Goal: Transaction & Acquisition: Purchase product/service

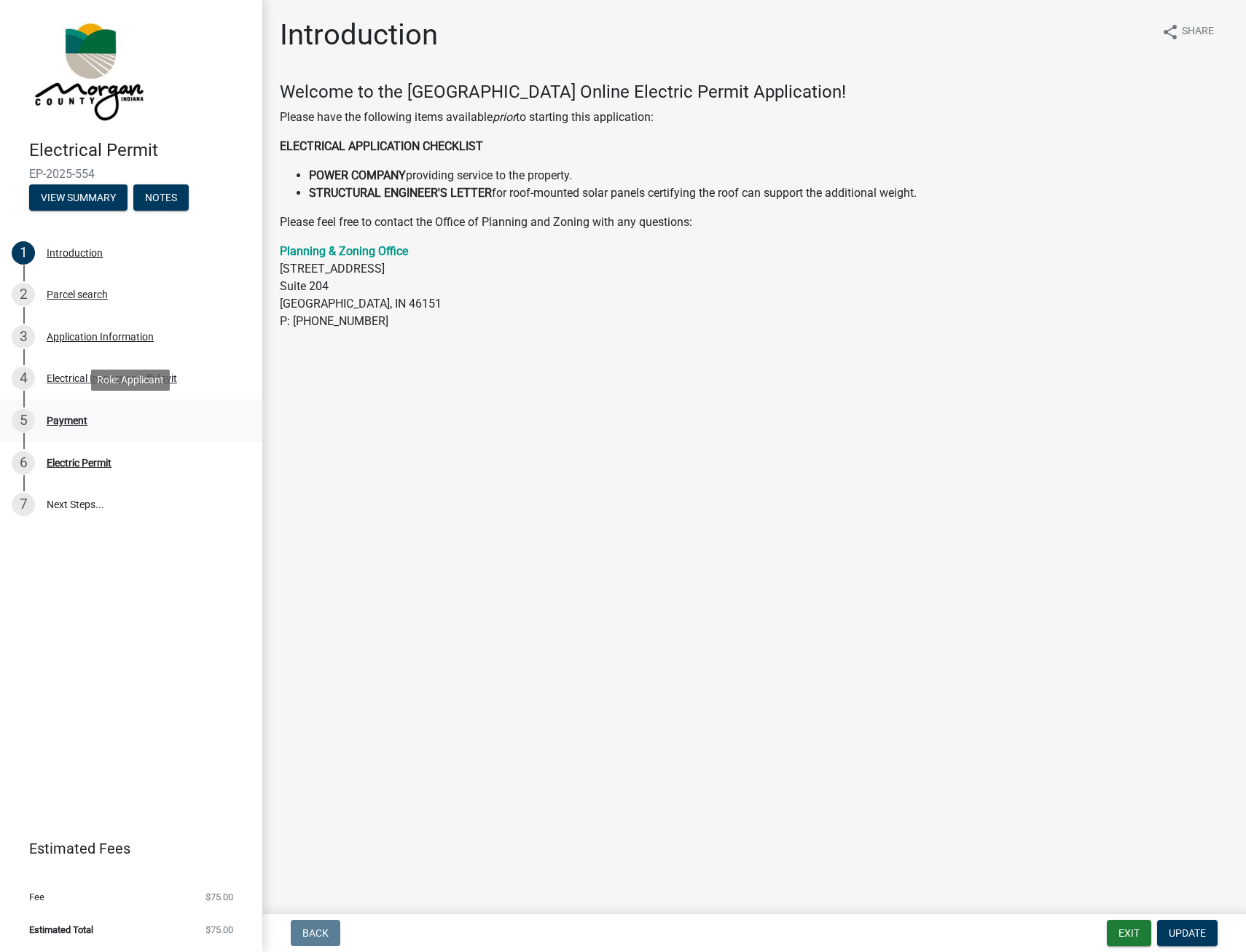
click at [72, 421] on div "Payment" at bounding box center [66, 421] width 41 height 10
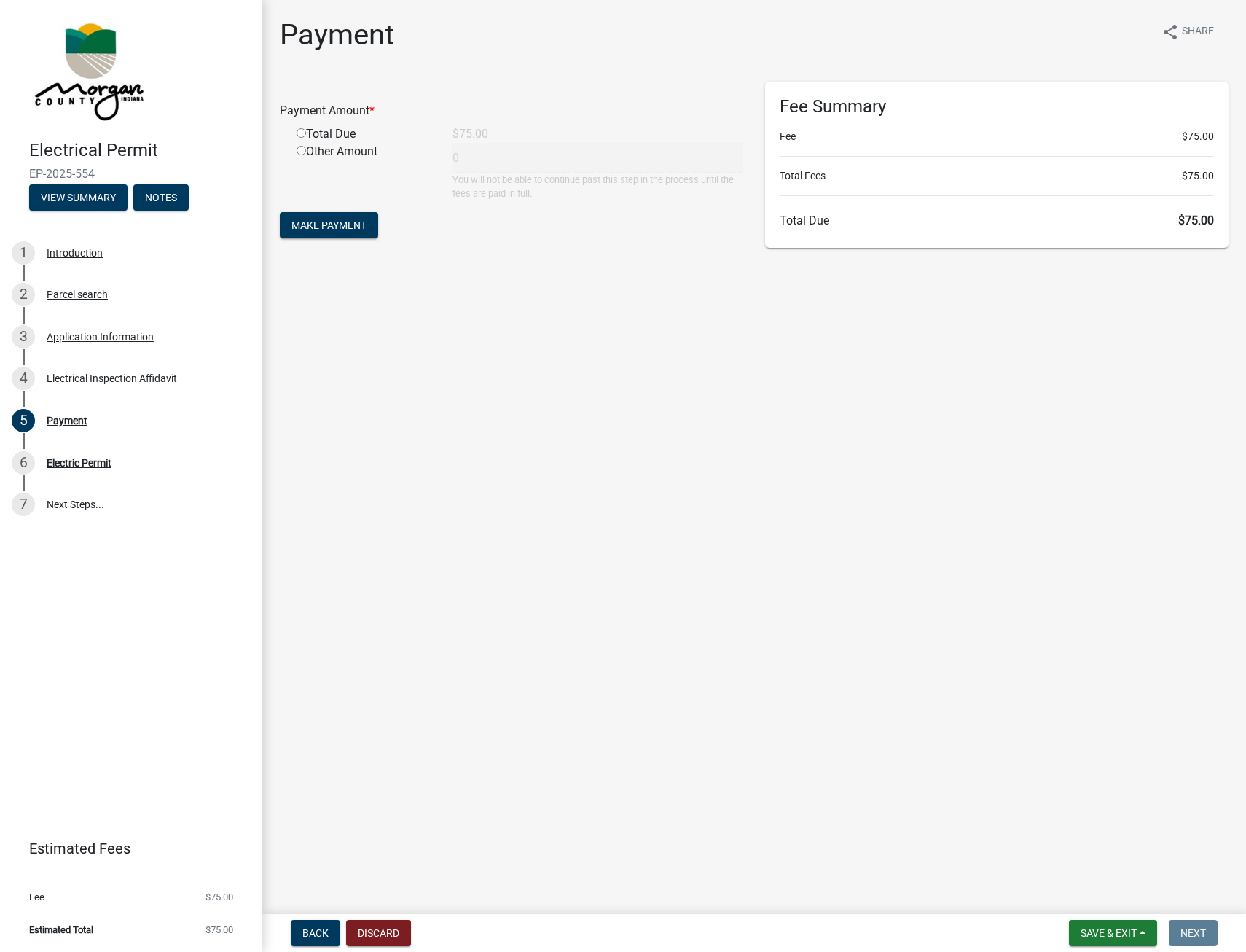
click at [304, 129] on input "radio" at bounding box center [301, 133] width 10 height 10
radio input "true"
type input "75"
click at [327, 224] on span "Make Payment" at bounding box center [329, 224] width 75 height 11
click at [323, 224] on span "Make Payment" at bounding box center [329, 224] width 75 height 11
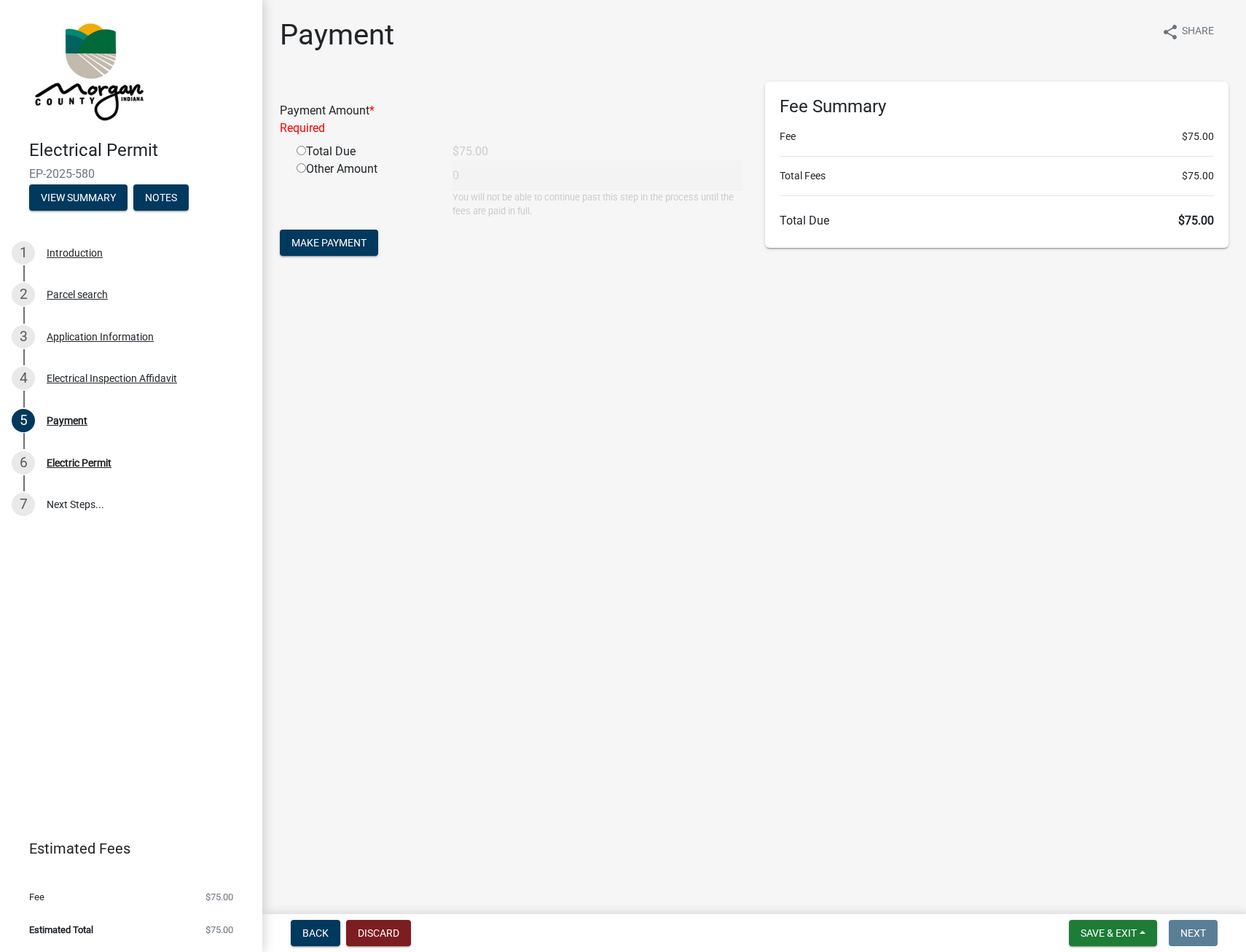
click at [299, 149] on input "radio" at bounding box center [301, 150] width 10 height 10
radio input "true"
type input "75"
drag, startPoint x: 320, startPoint y: 223, endPoint x: 377, endPoint y: 238, distance: 58.9
click at [320, 223] on span "Make Payment" at bounding box center [329, 224] width 75 height 11
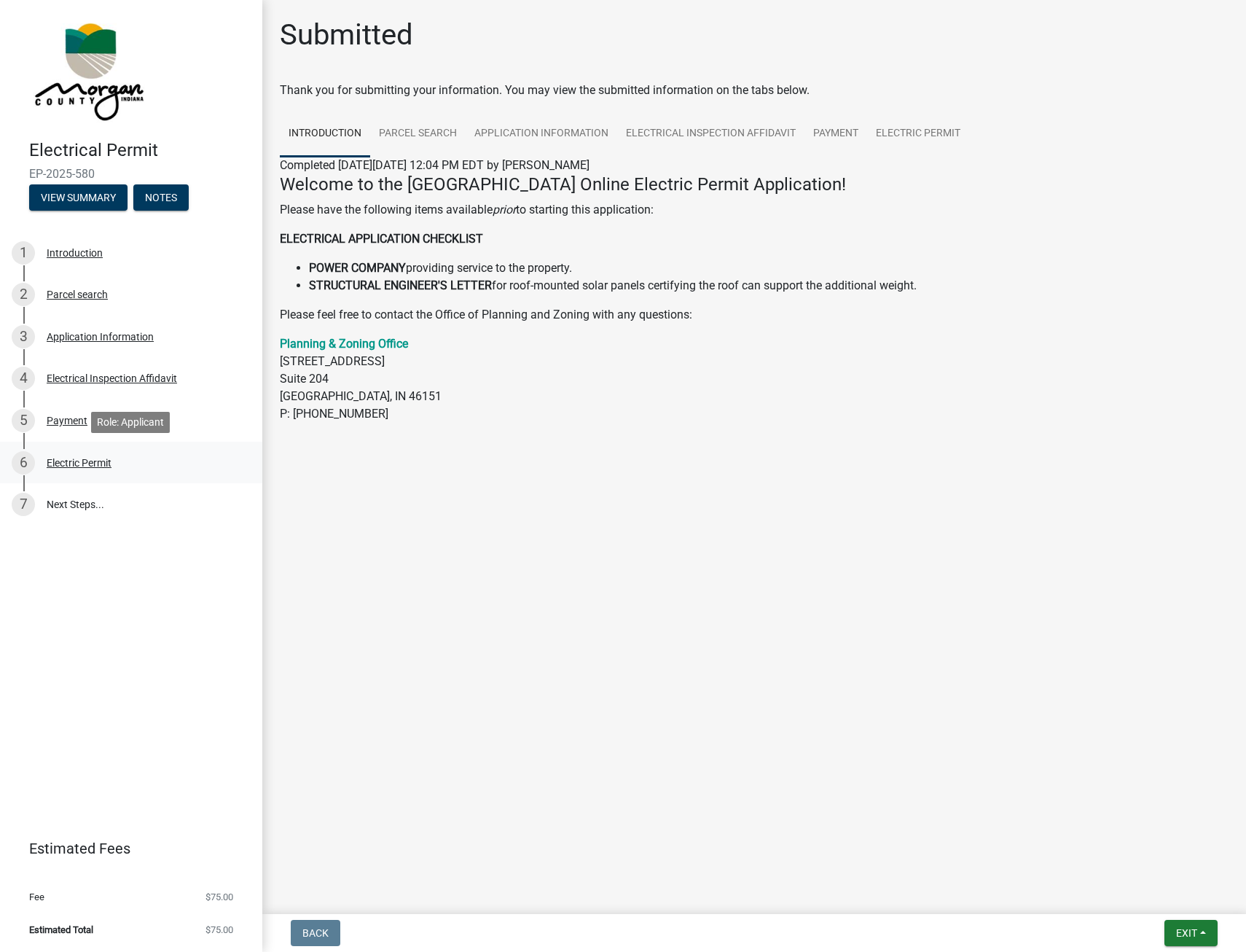
click at [100, 458] on div "Electric Permit" at bounding box center [79, 463] width 65 height 10
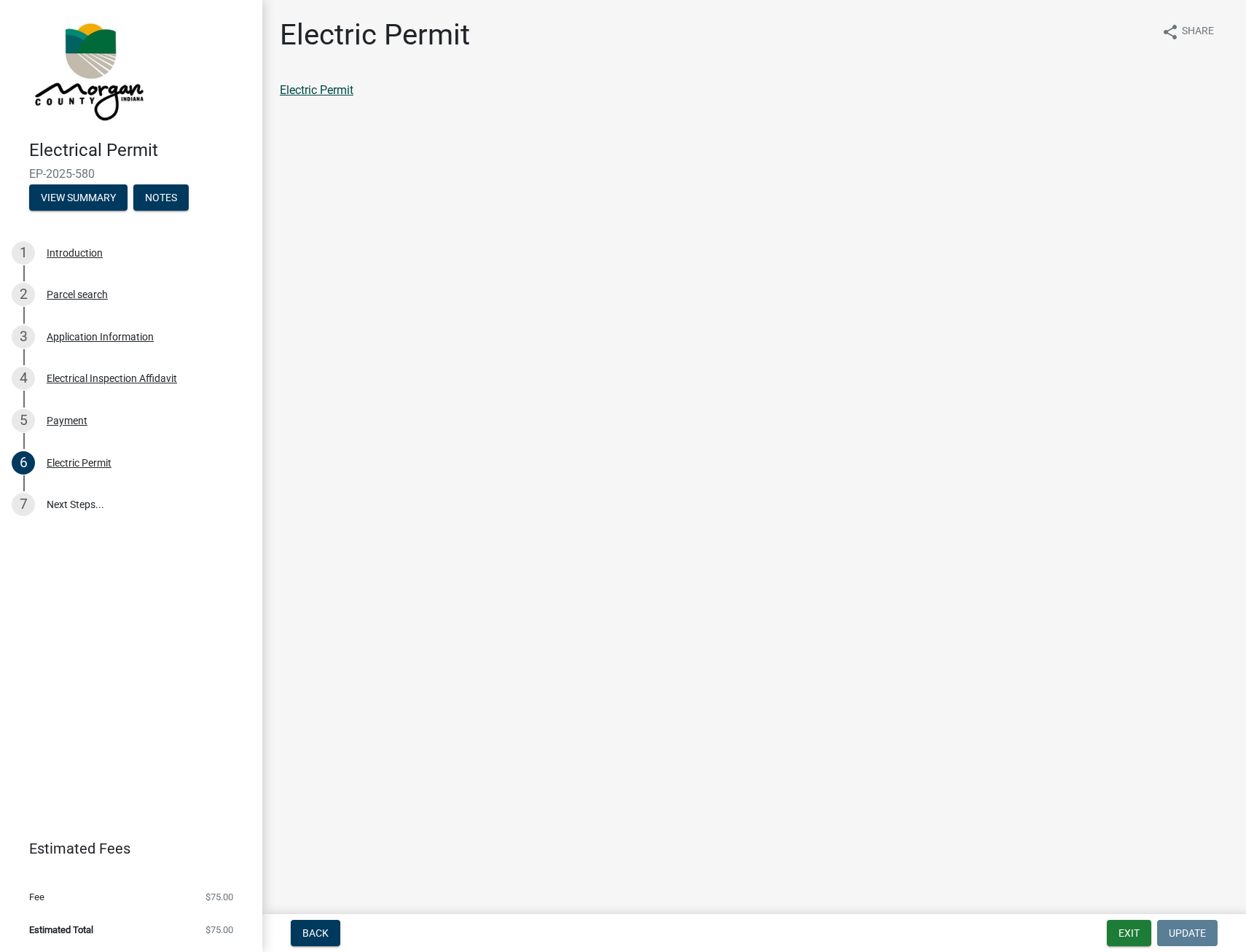
click at [335, 91] on link "Electric Permit" at bounding box center [317, 90] width 73 height 14
